Goal: Communication & Community: Answer question/provide support

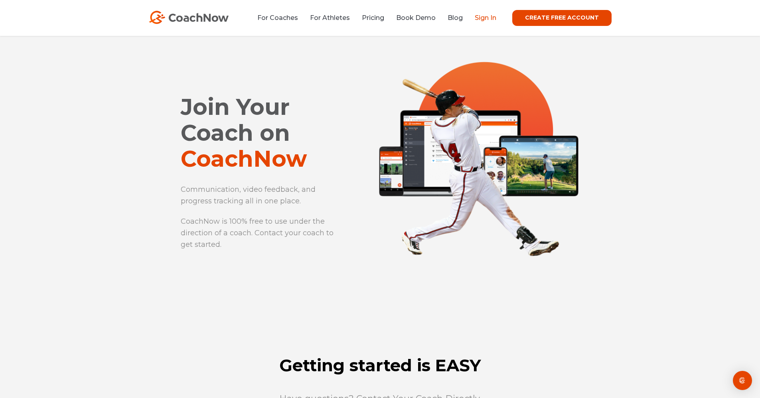
click at [492, 16] on link "Sign In" at bounding box center [486, 18] width 22 height 8
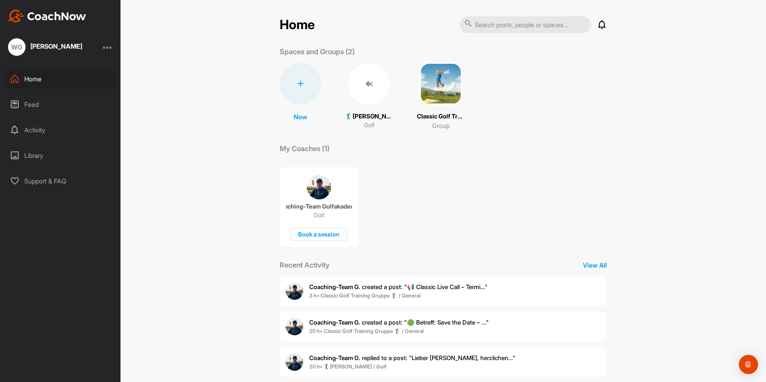
click at [35, 80] on div "Home" at bounding box center [60, 79] width 113 height 20
click at [32, 103] on div "Feed" at bounding box center [60, 105] width 113 height 20
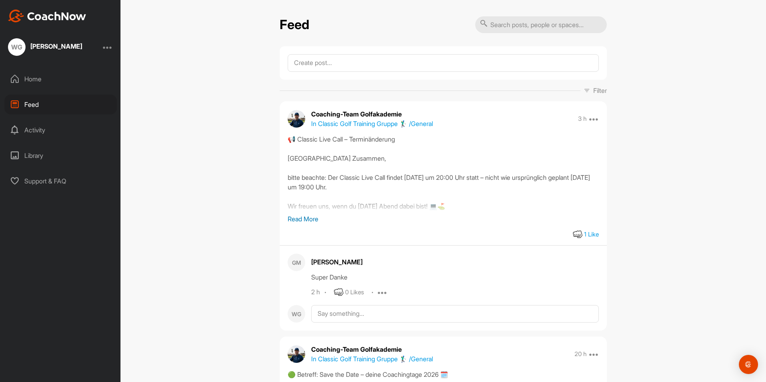
click at [38, 129] on div "Activity" at bounding box center [60, 130] width 113 height 20
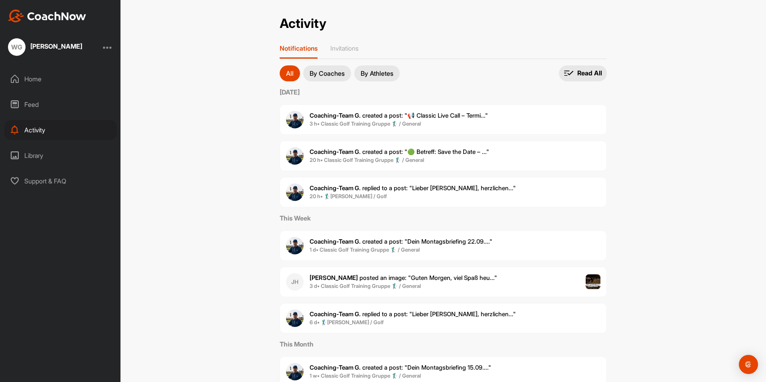
click at [368, 191] on span "Coaching-Team G. replied to a post : "Lieber [PERSON_NAME], herzlichen..."" at bounding box center [413, 188] width 206 height 8
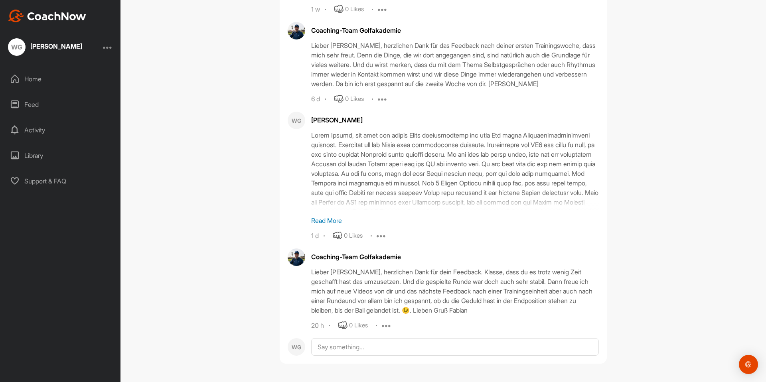
scroll to position [389, 0]
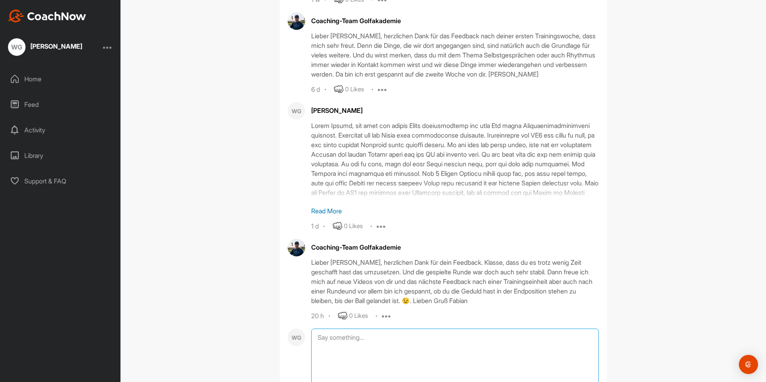
click at [336, 346] on textarea at bounding box center [455, 369] width 288 height 80
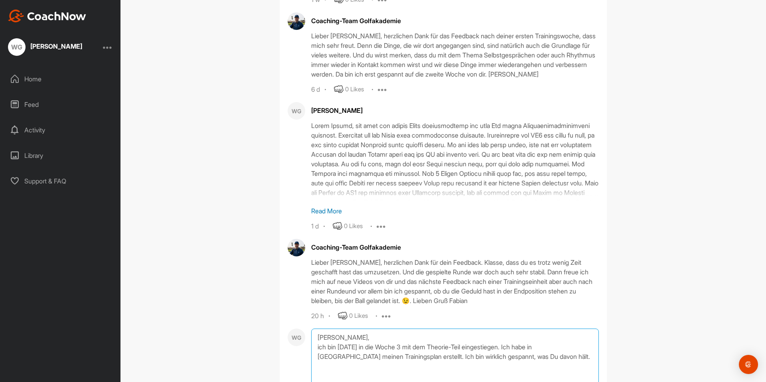
click at [497, 369] on textarea "[PERSON_NAME], ich bin [DATE] in die Woche 3 mit dem Theorie-Teil eingestiegen.…" at bounding box center [455, 369] width 288 height 80
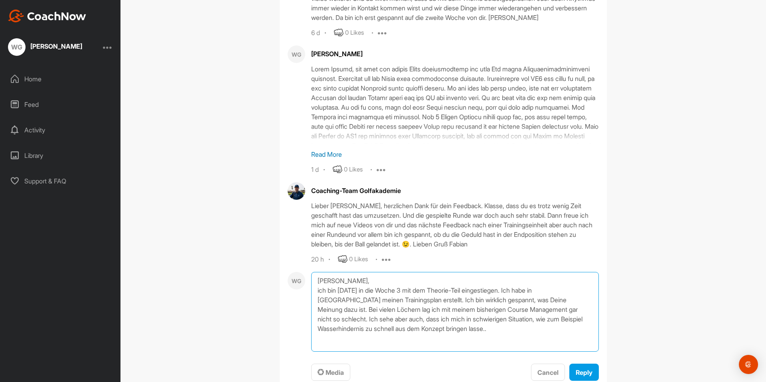
scroll to position [481, 0]
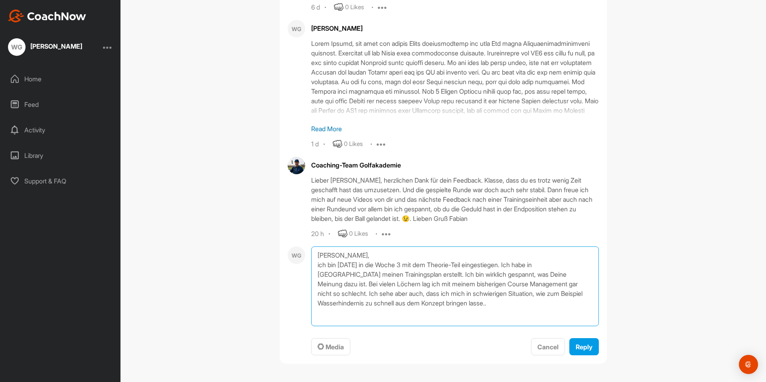
click at [545, 294] on textarea "[PERSON_NAME], ich bin [DATE] in die Woche 3 mit dem Theorie-Teil eingestiegen.…" at bounding box center [455, 287] width 288 height 80
click at [511, 305] on textarea "[PERSON_NAME], ich bin [DATE] in die Woche 3 mit dem Theorie-Teil eingestiegen.…" at bounding box center [455, 287] width 288 height 80
type textarea "[PERSON_NAME], ich bin [DATE] in die Woche 3 mit dem Theorie-Teil eingestiegen.…"
click at [584, 347] on span "Reply" at bounding box center [584, 347] width 17 height 8
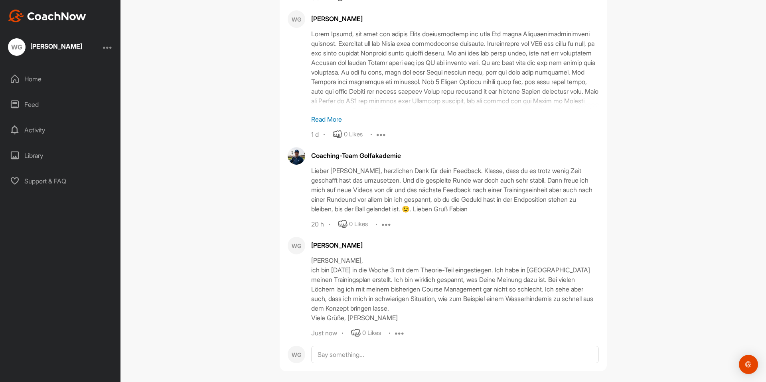
scroll to position [488, 0]
